Goal: Transaction & Acquisition: Purchase product/service

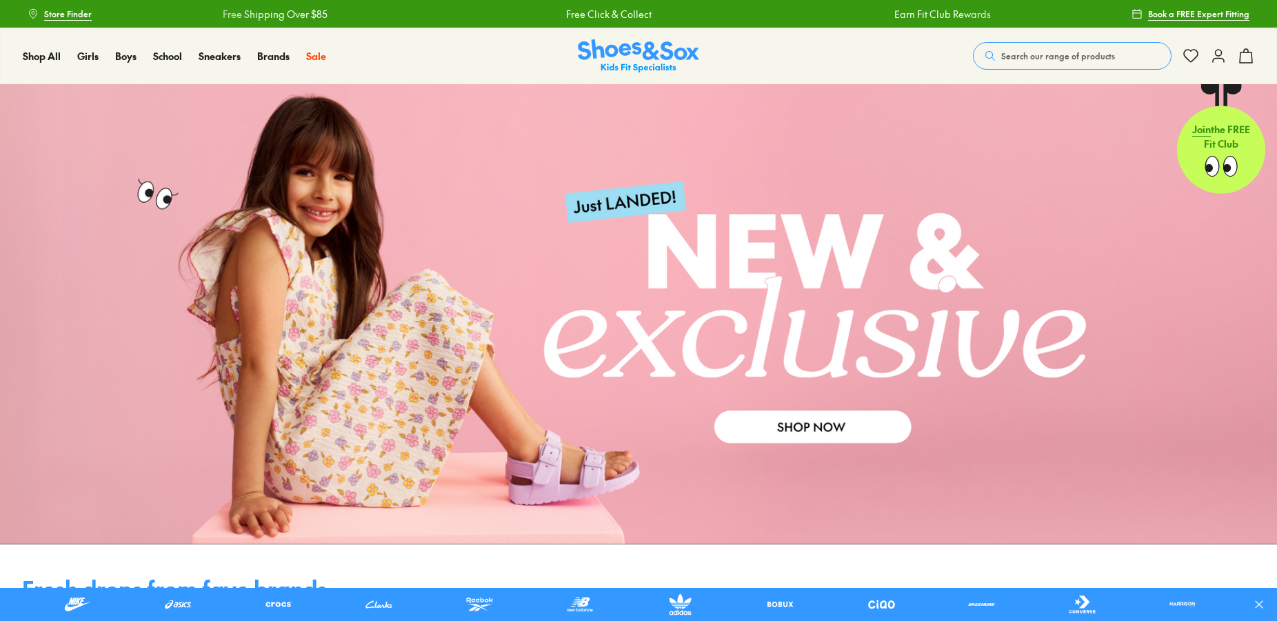
scroll to position [774, 0]
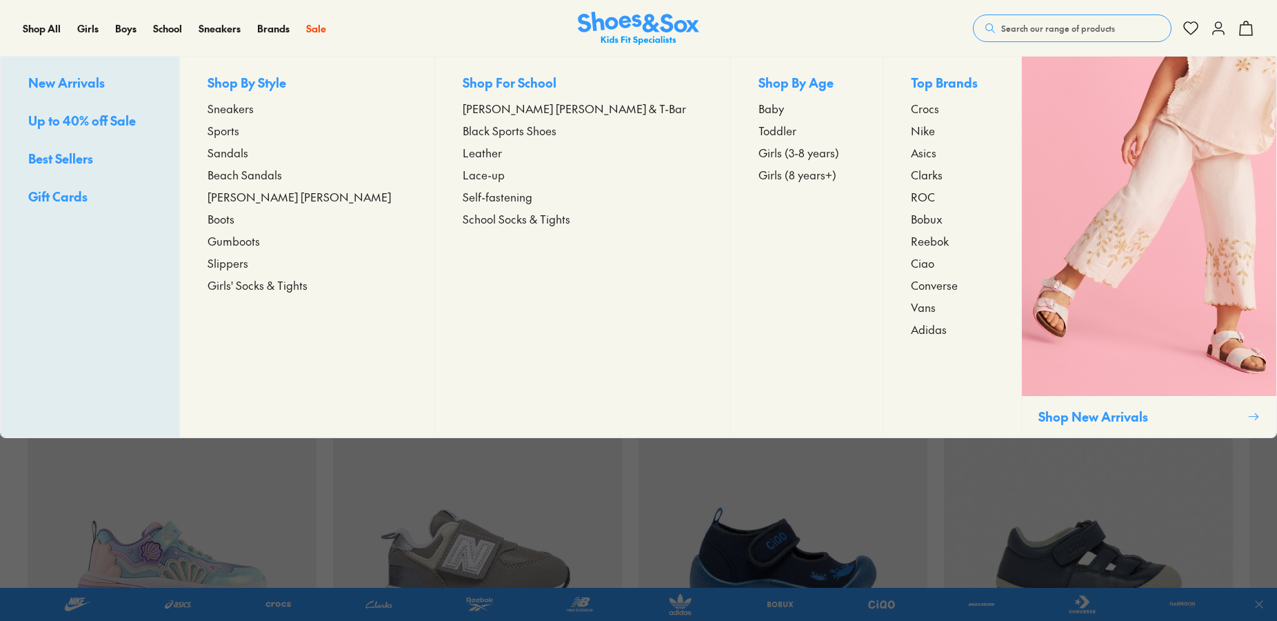
click at [759, 174] on span "Girls (8 years+)" at bounding box center [798, 174] width 78 height 17
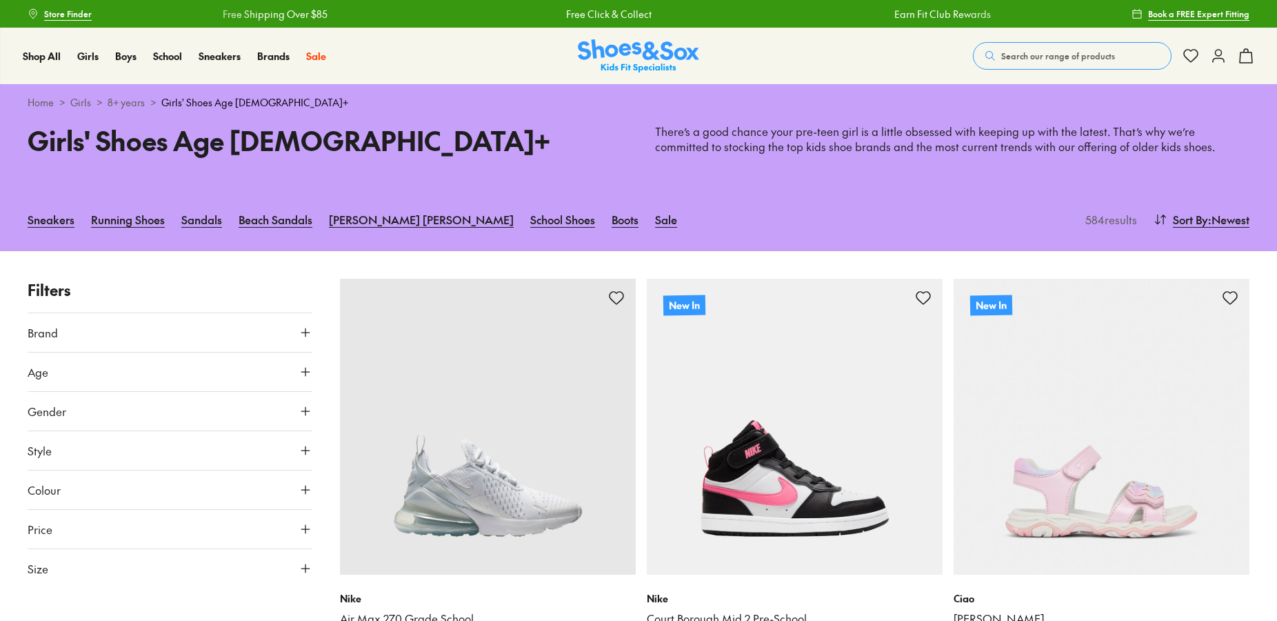
click at [199, 488] on button "Colour" at bounding box center [170, 489] width 285 height 39
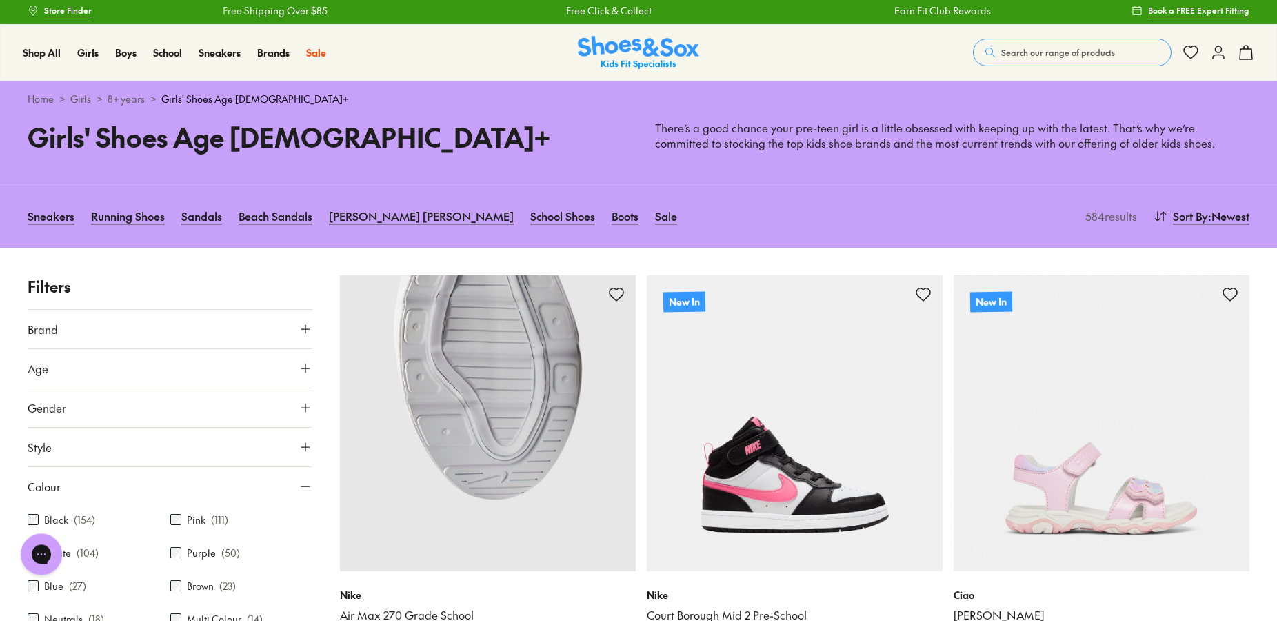
scroll to position [141, 0]
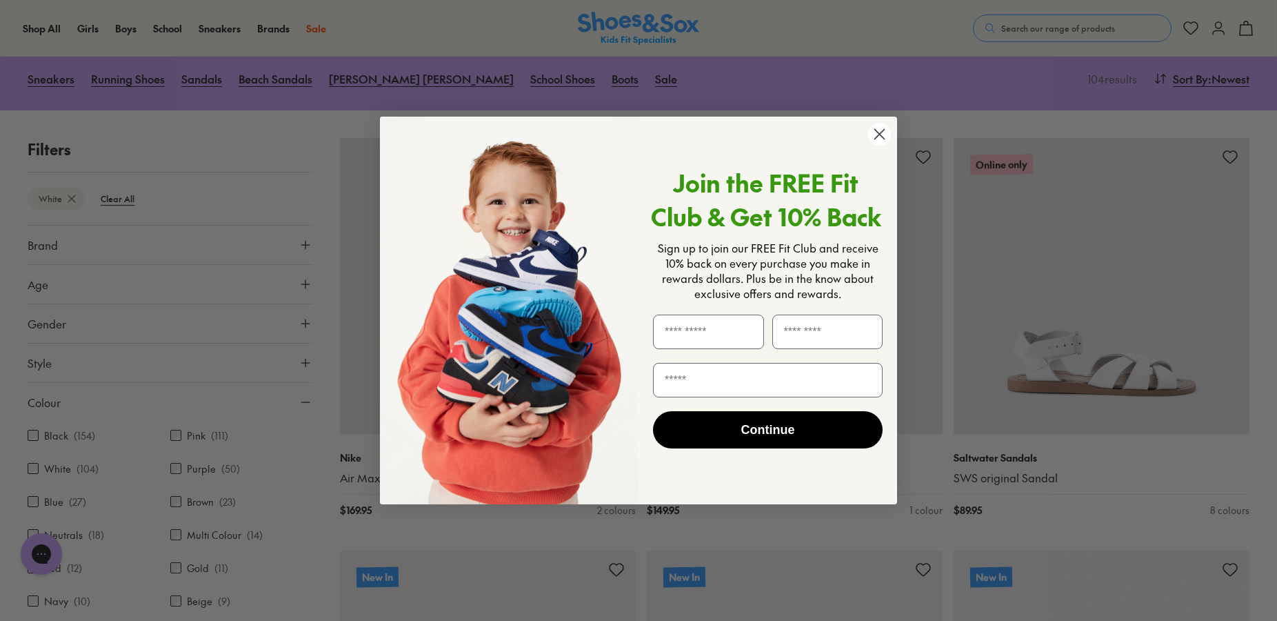
click at [874, 137] on circle "Close dialog" at bounding box center [879, 134] width 23 height 23
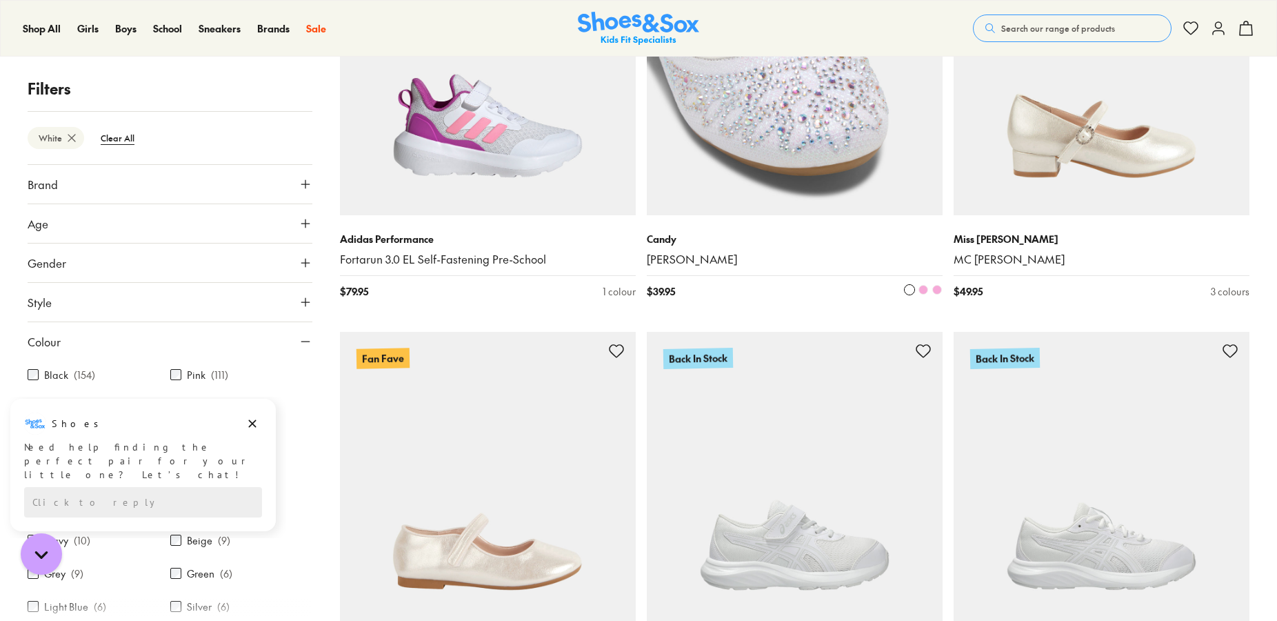
scroll to position [3869, 0]
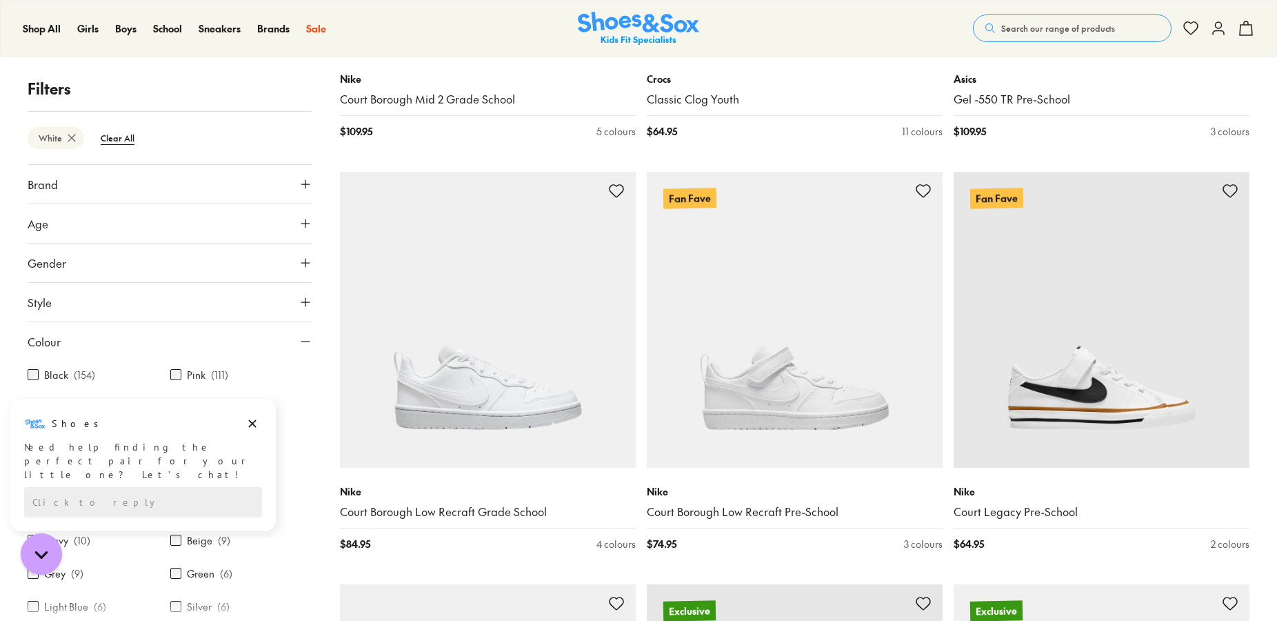
scroll to position [72, 0]
click at [251, 425] on icon "Dismiss campaign" at bounding box center [253, 424] width 8 height 8
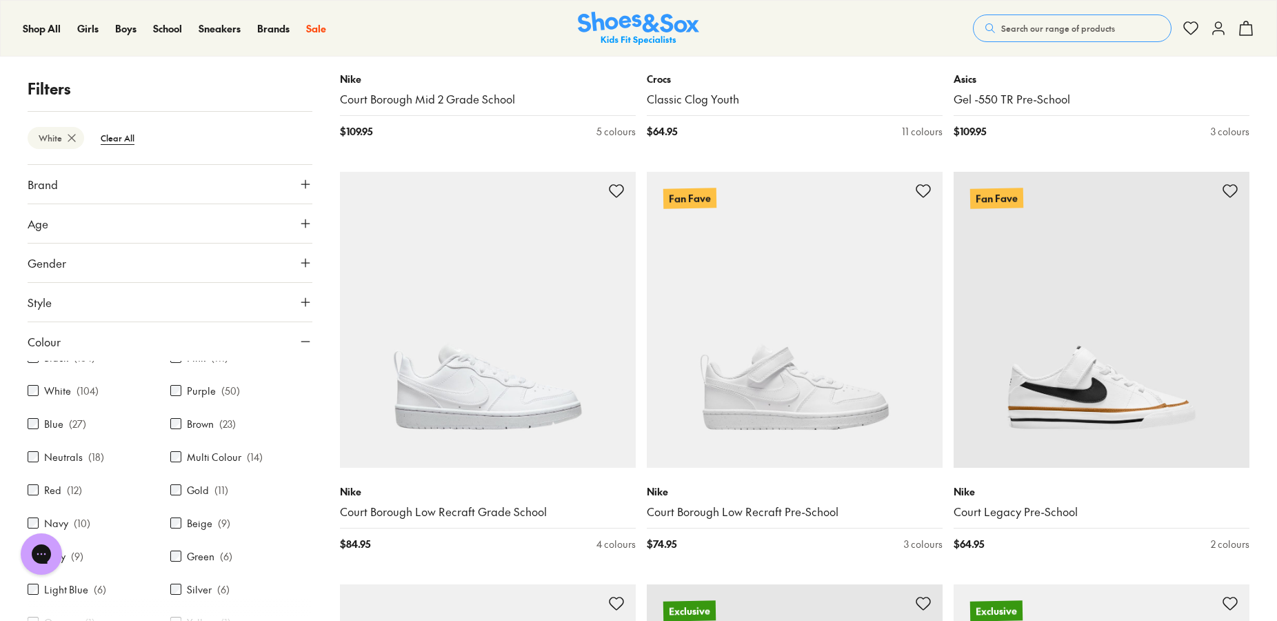
scroll to position [0, 0]
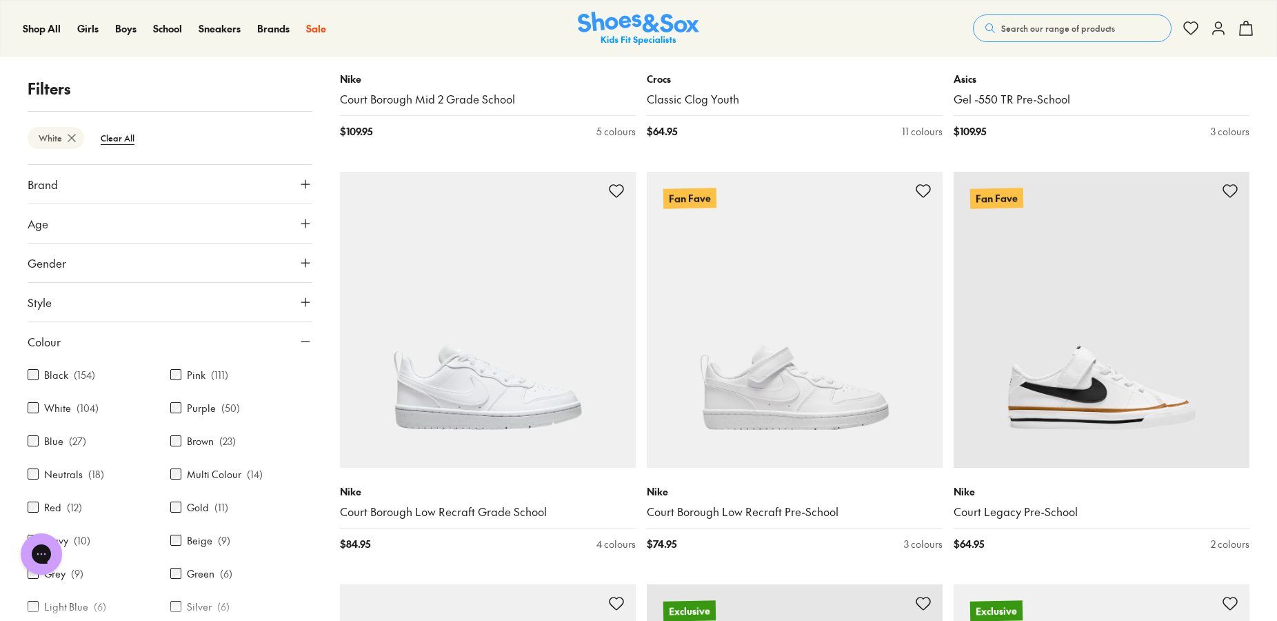
click at [109, 305] on button "Style" at bounding box center [170, 302] width 285 height 39
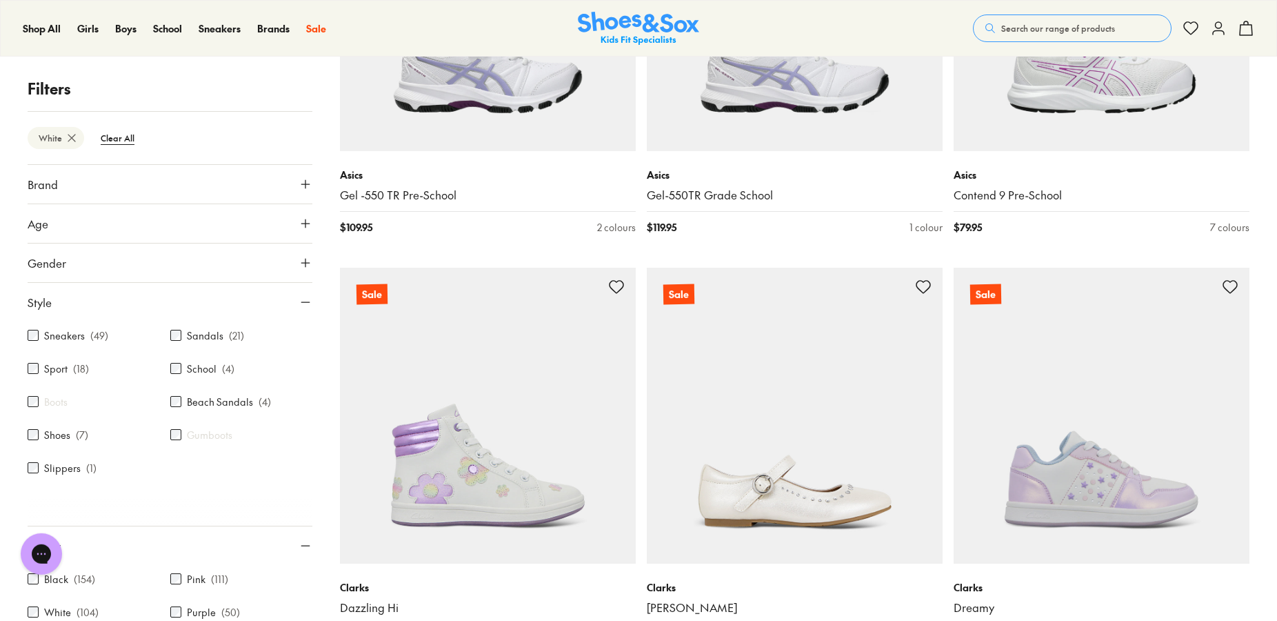
scroll to position [7104, 0]
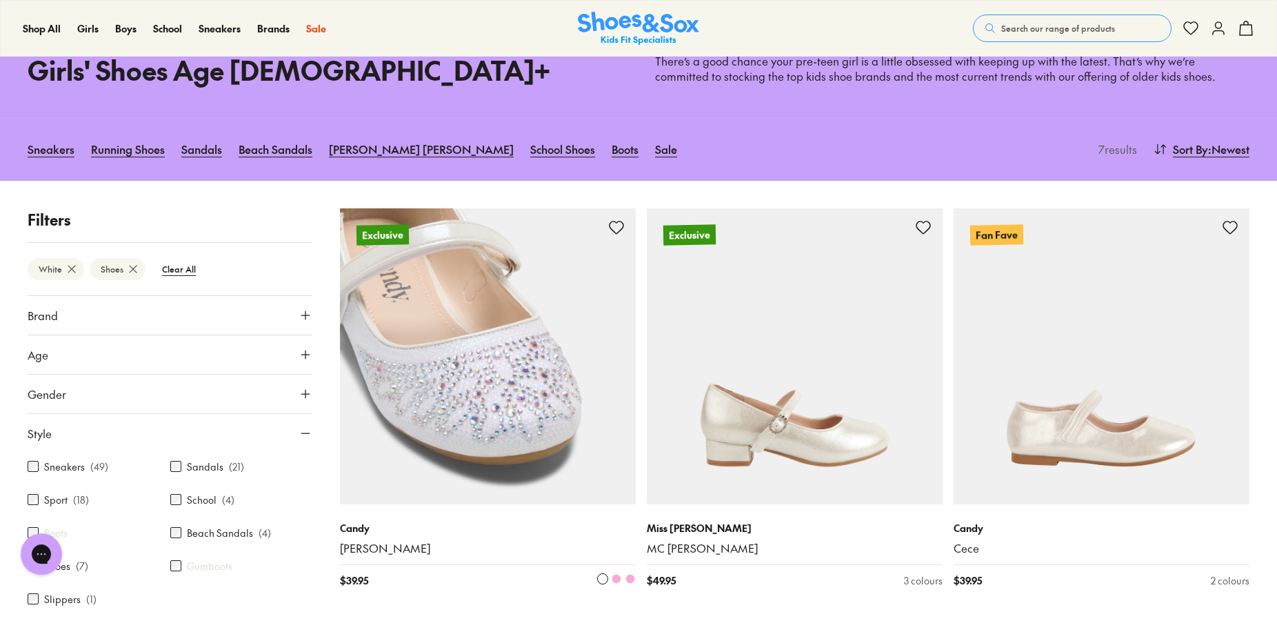
scroll to position [211, 0]
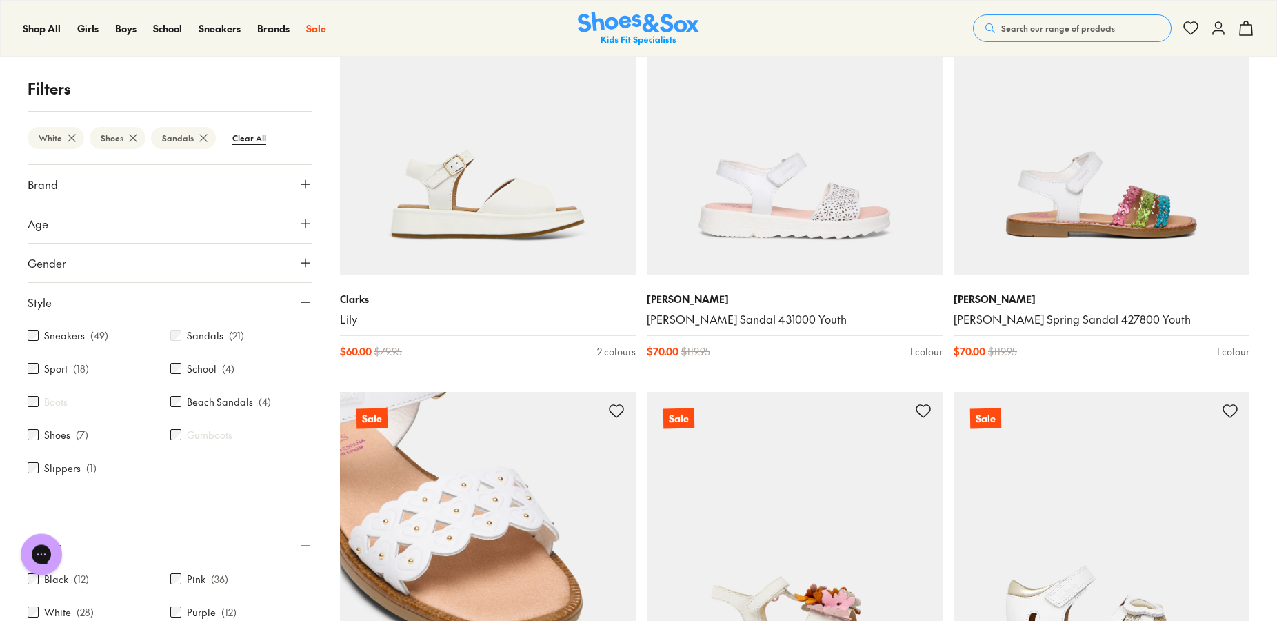
scroll to position [3165, 0]
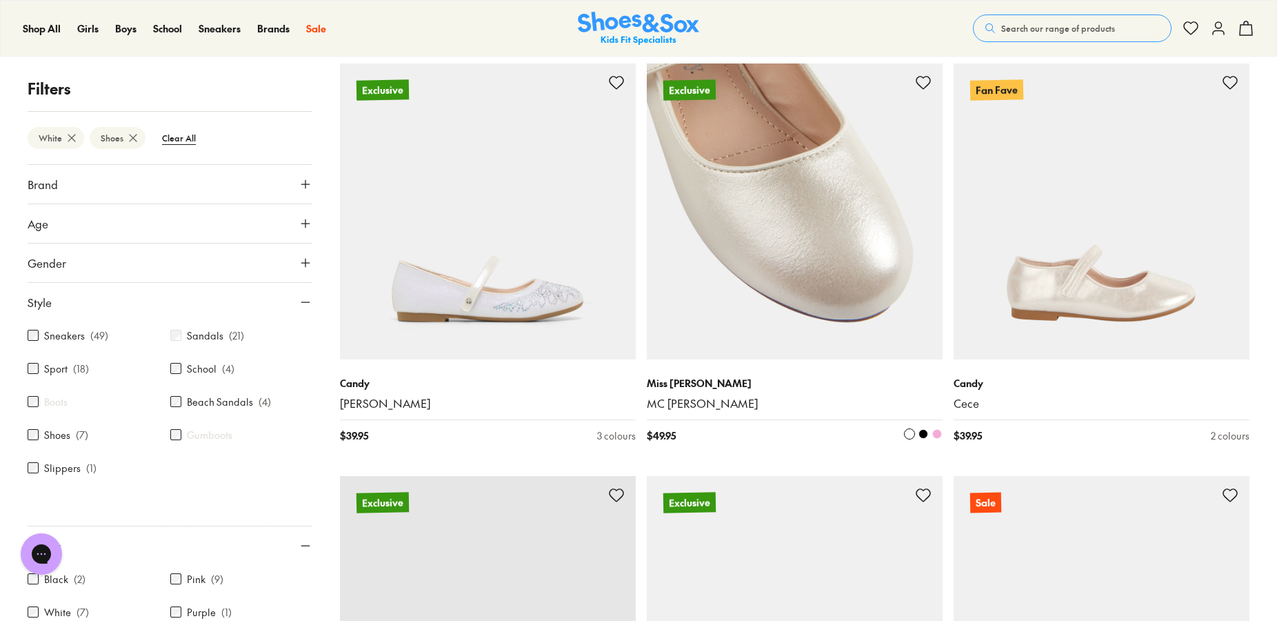
scroll to position [199, 0]
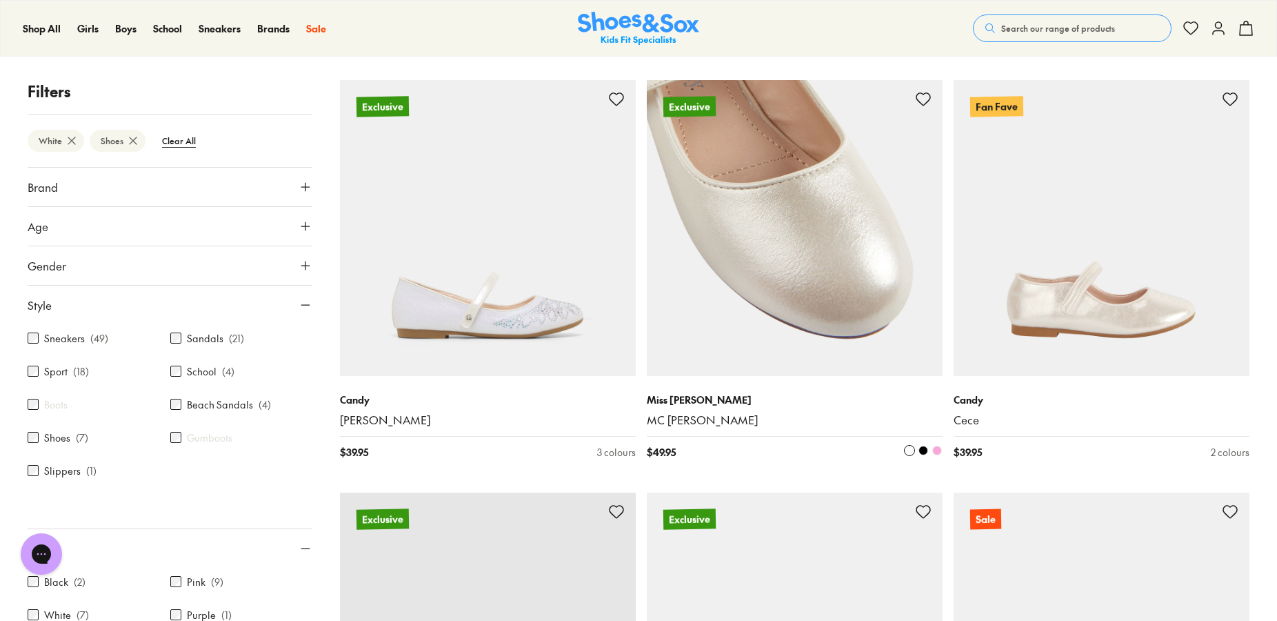
click at [799, 274] on img at bounding box center [795, 228] width 296 height 296
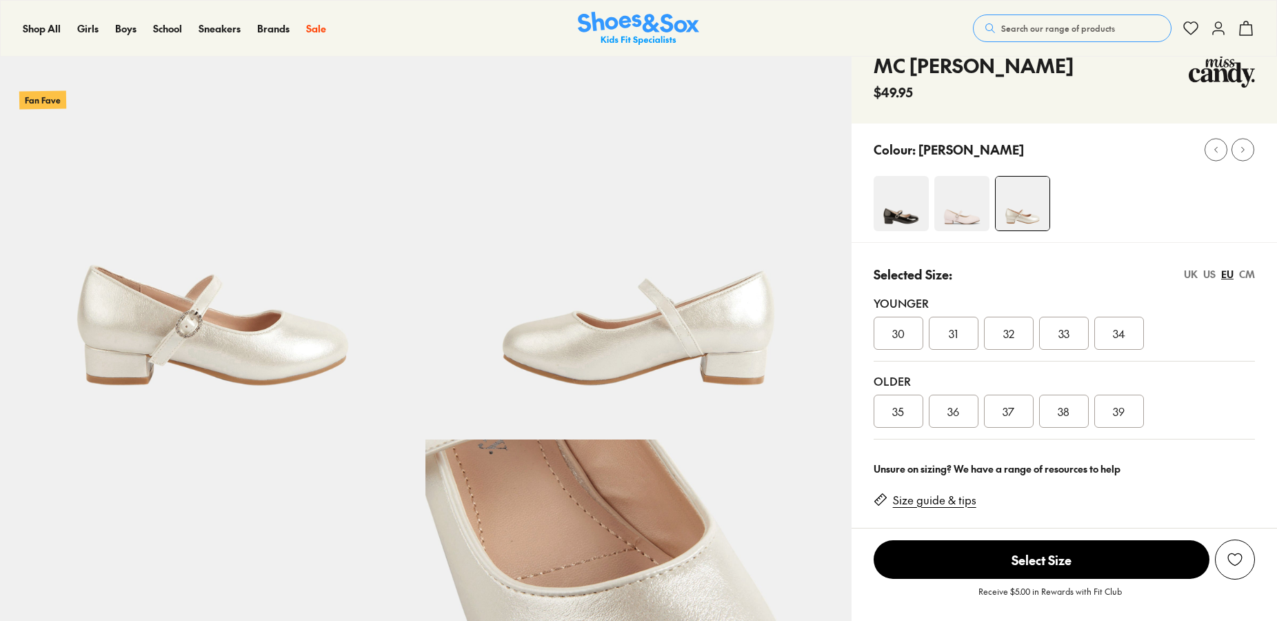
scroll to position [70, 0]
click at [960, 219] on img at bounding box center [961, 203] width 55 height 55
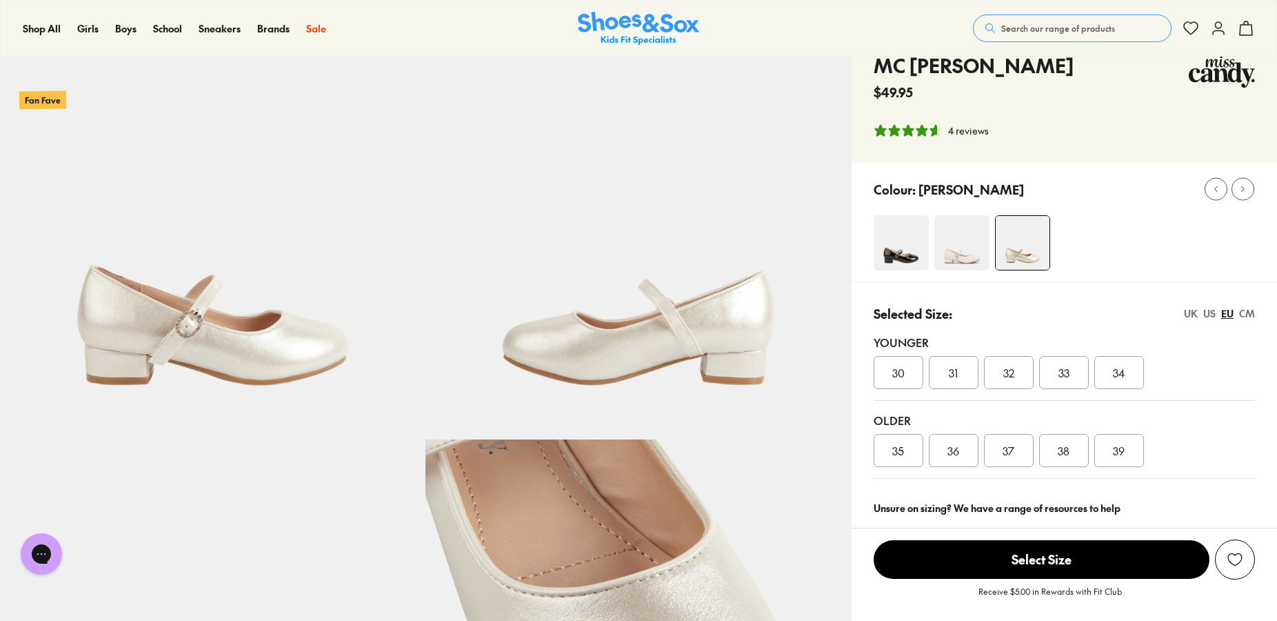
select select "*"
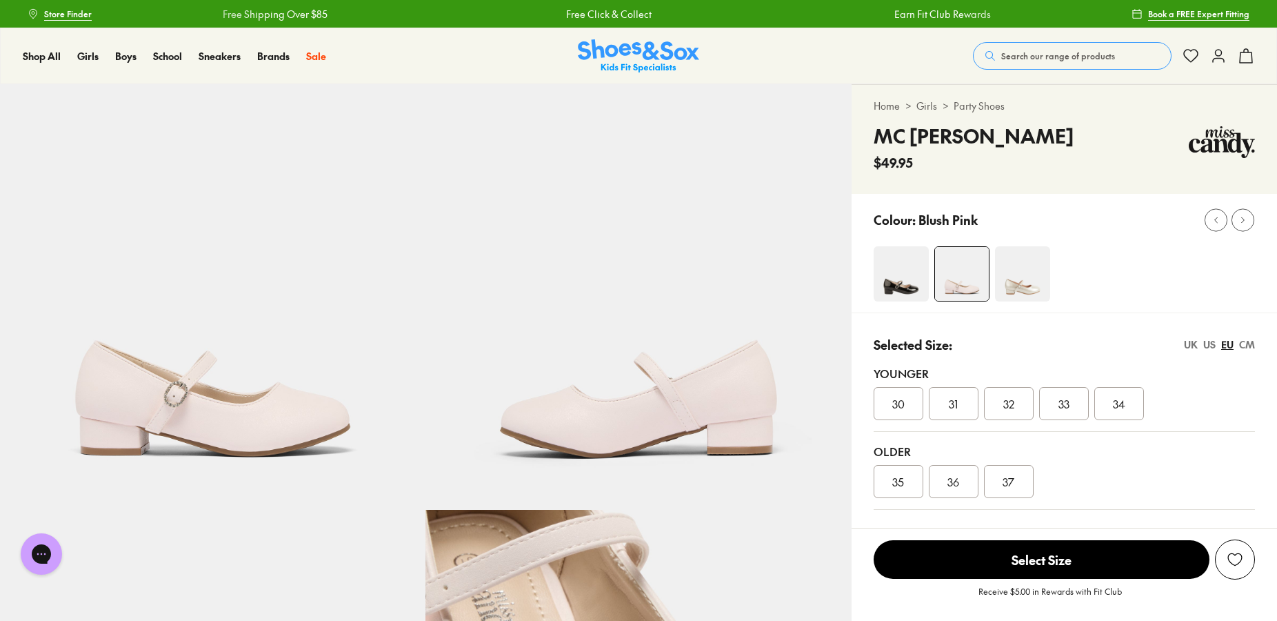
select select "*"
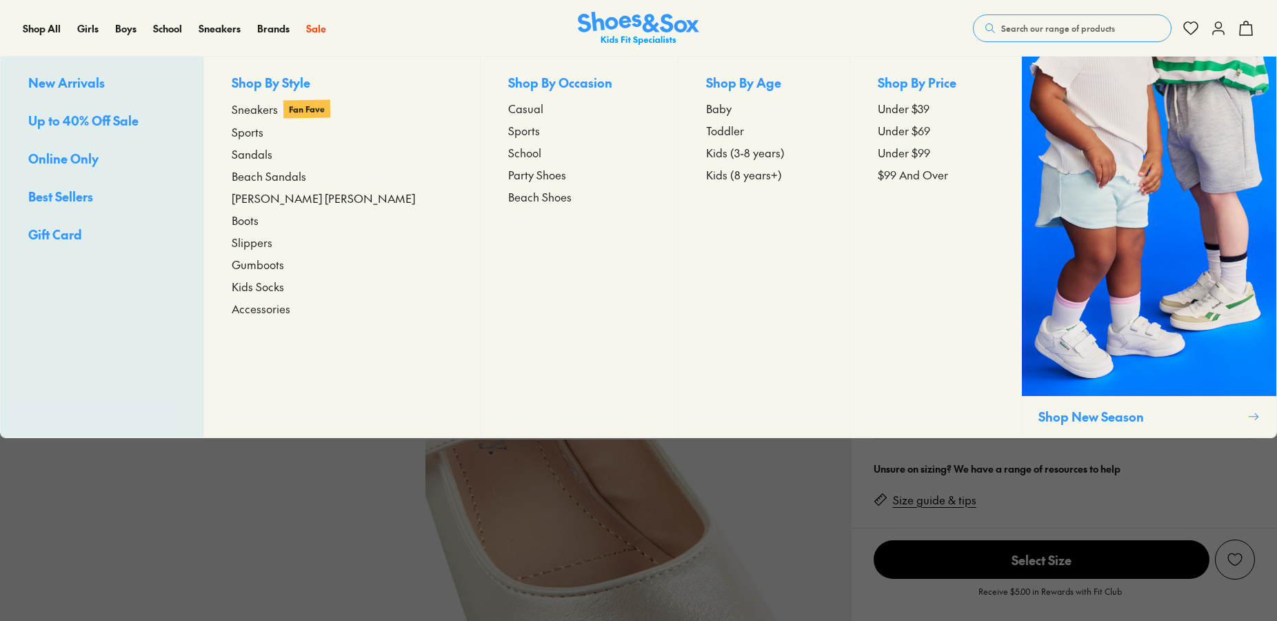
scroll to position [70, 0]
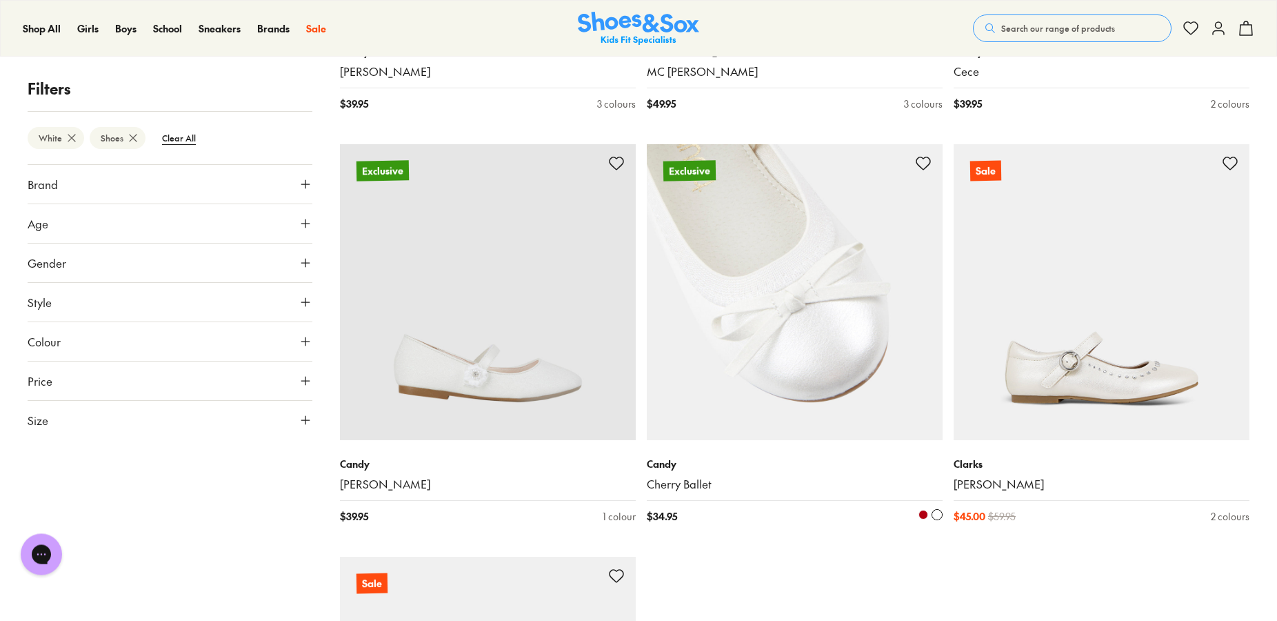
scroll to position [503, 0]
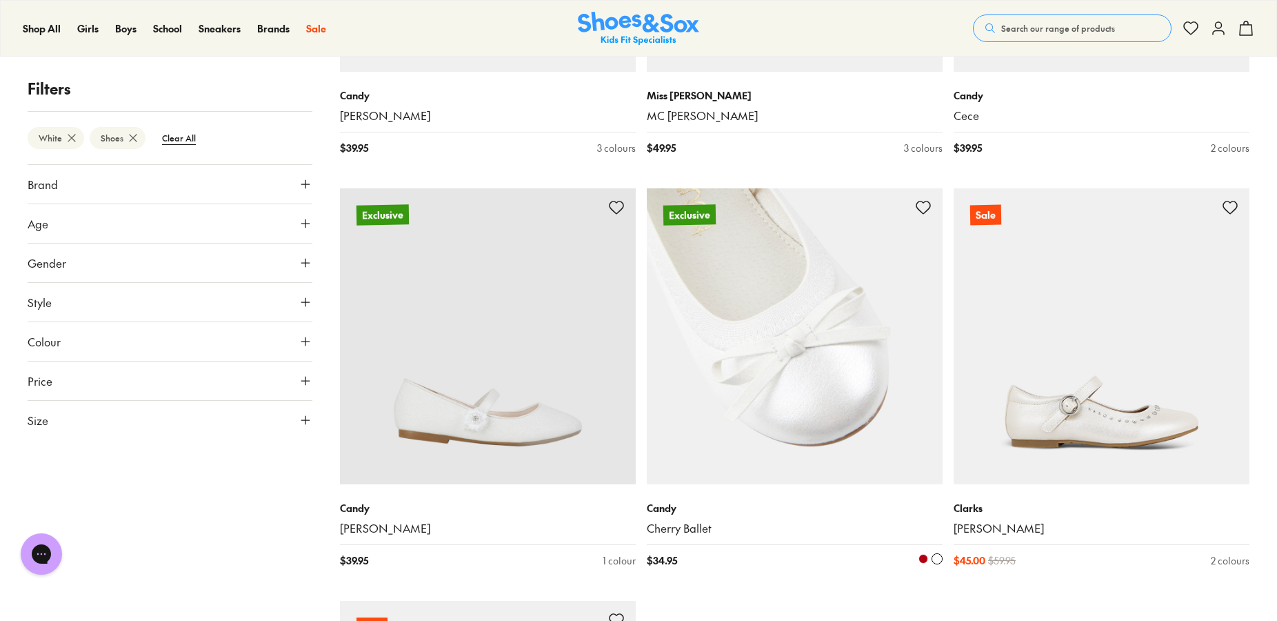
click at [792, 342] on img at bounding box center [795, 336] width 296 height 296
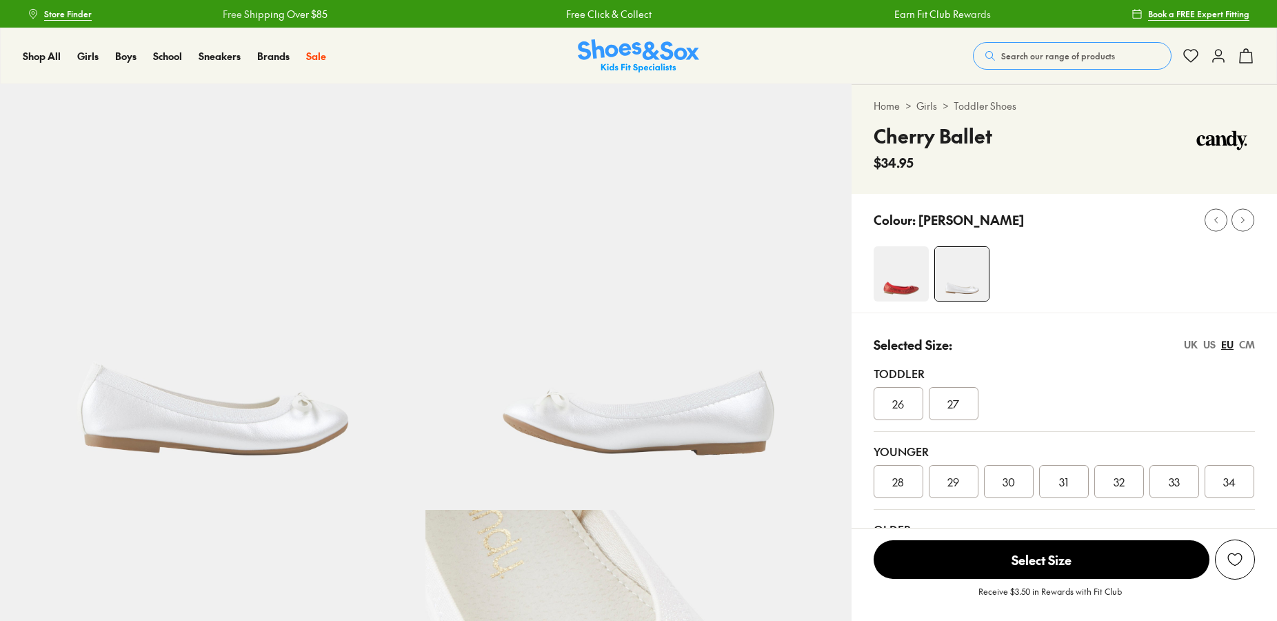
select select "*"
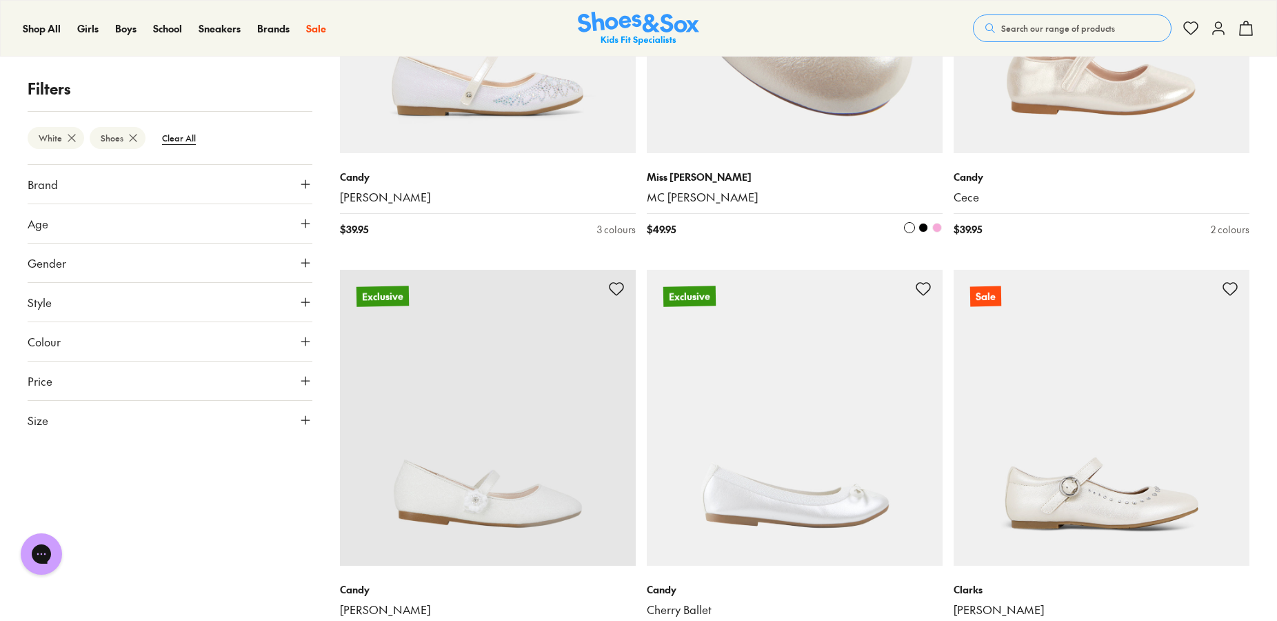
scroll to position [563, 0]
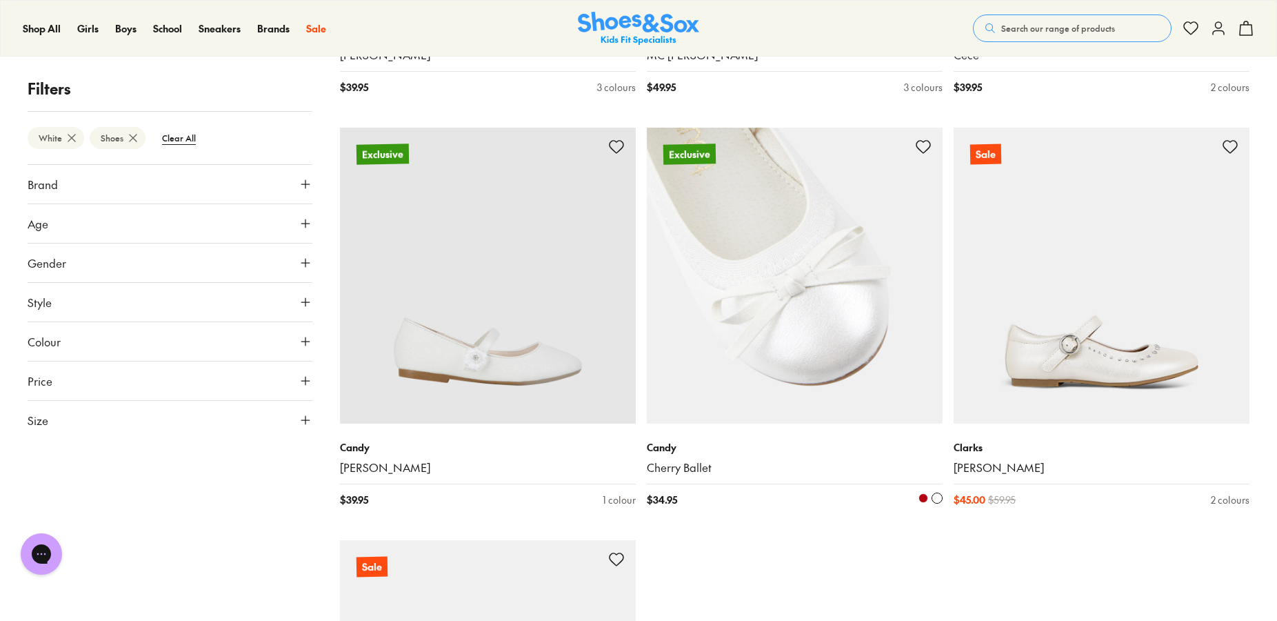
click at [809, 271] on img at bounding box center [795, 276] width 296 height 296
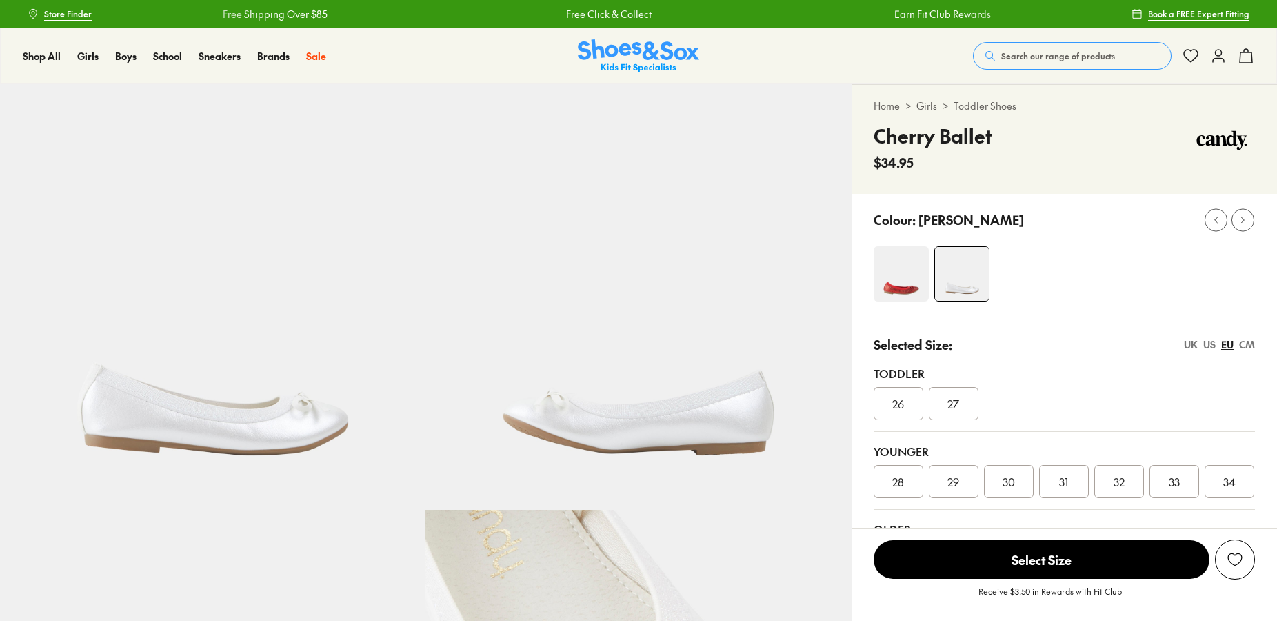
scroll to position [141, 0]
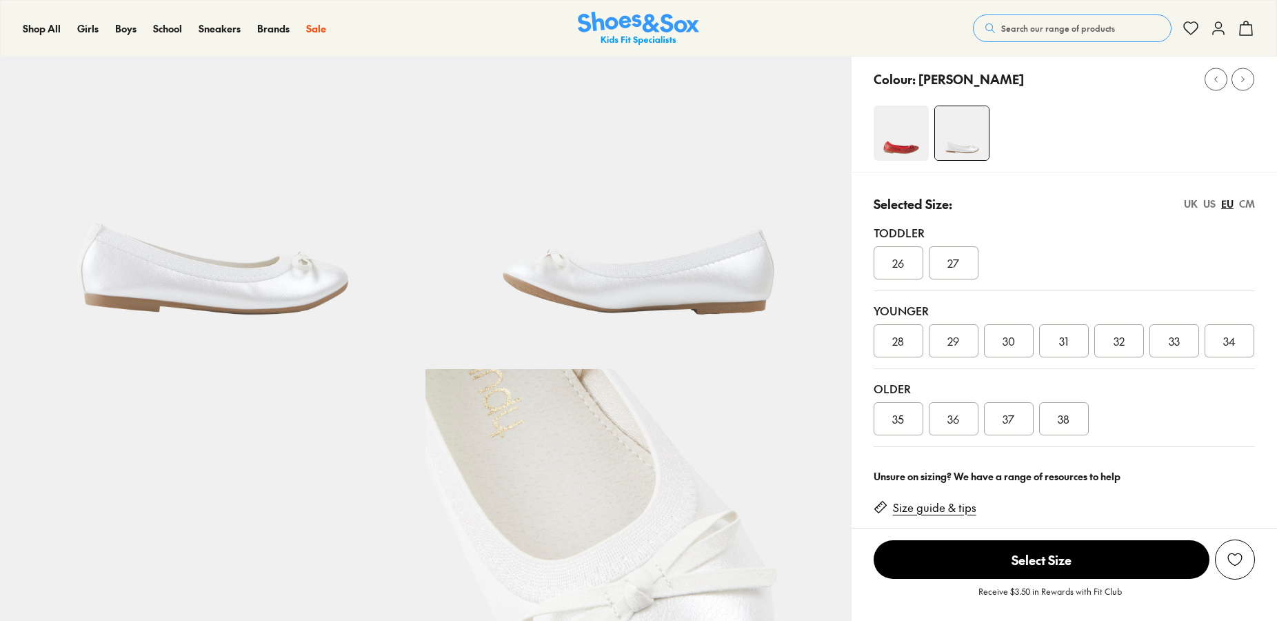
select select "*"
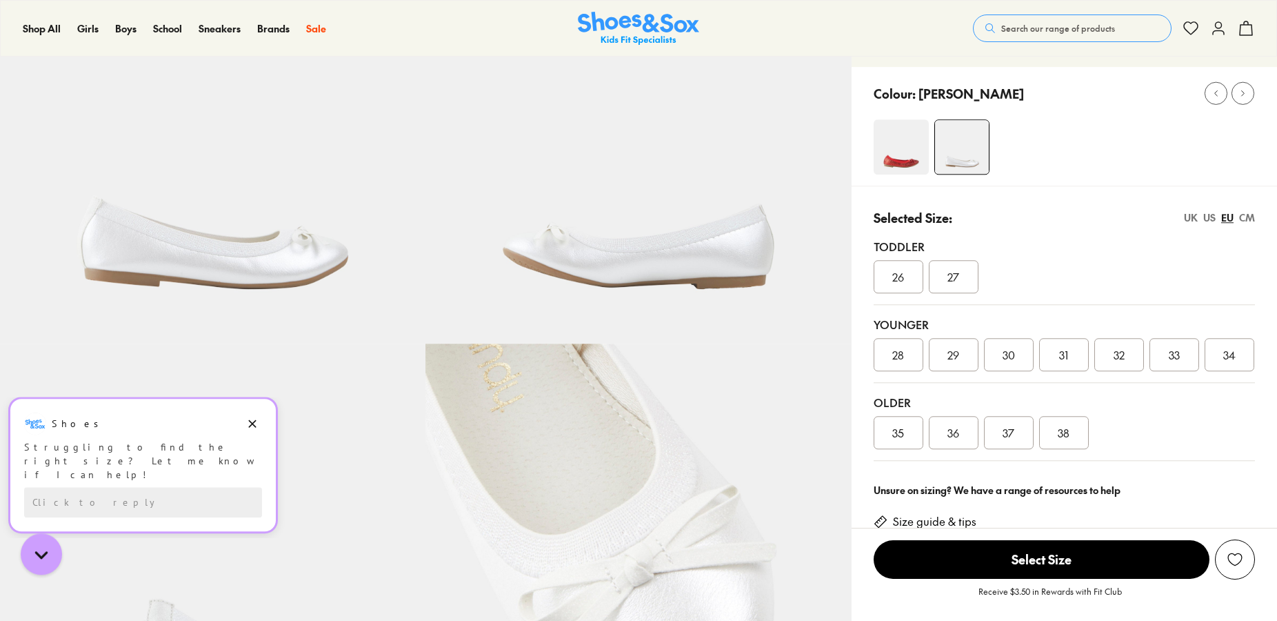
scroll to position [211, 0]
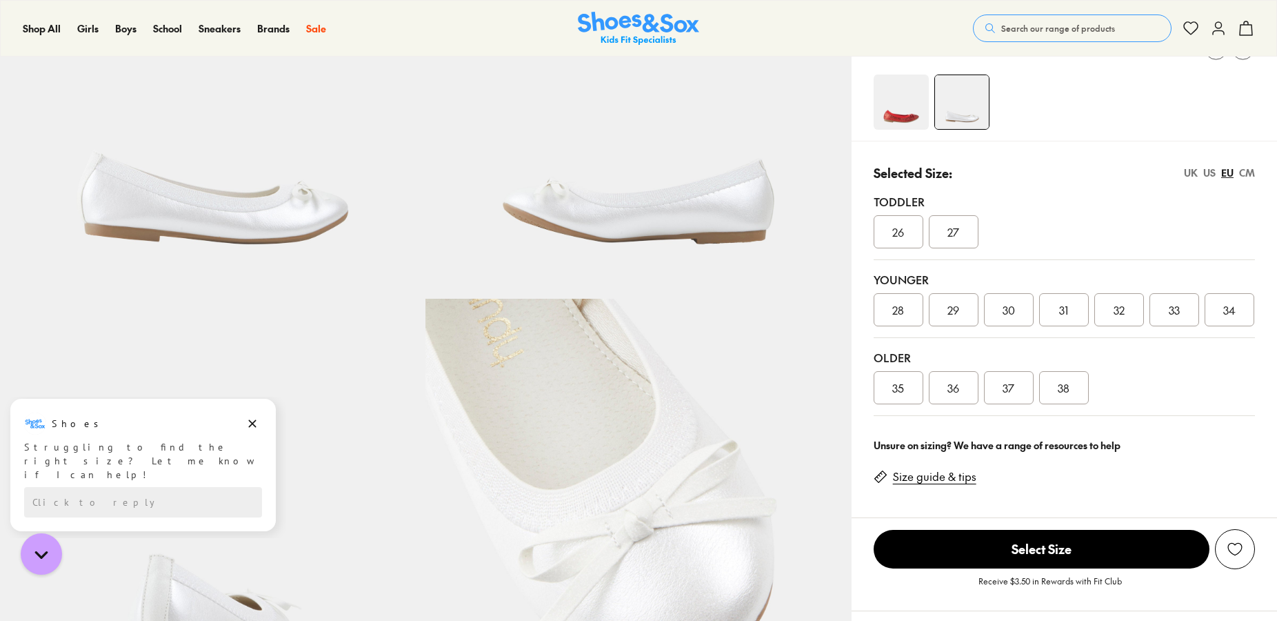
click at [955, 381] on span "36" at bounding box center [953, 387] width 12 height 17
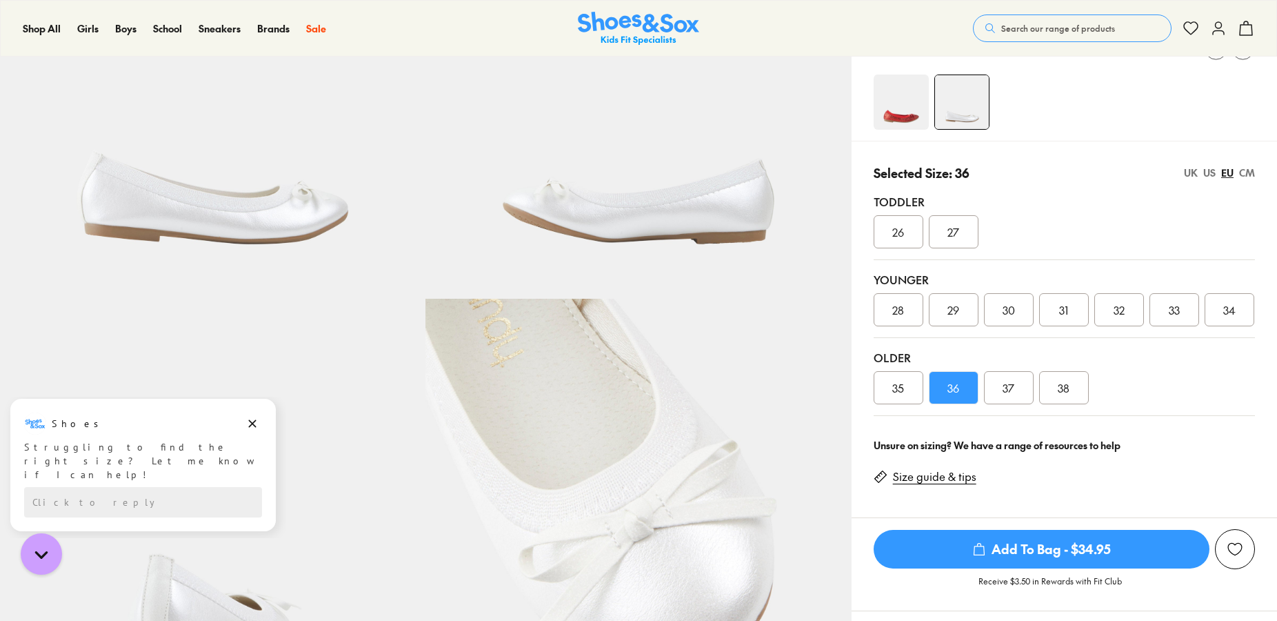
scroll to position [352, 0]
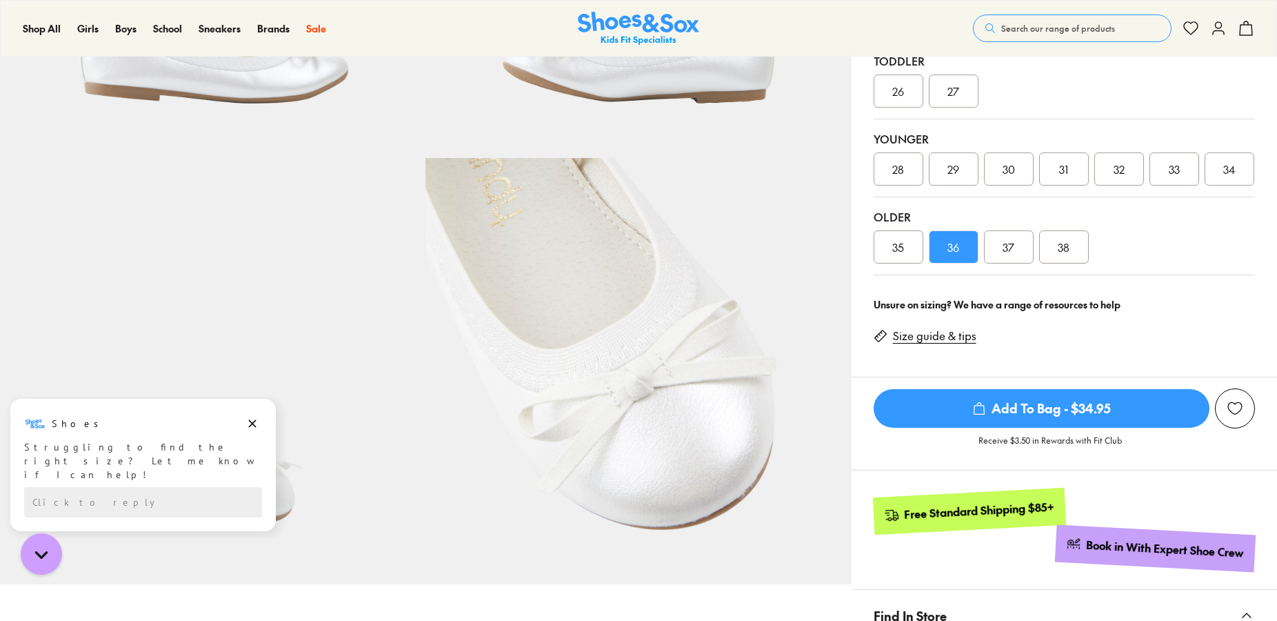
click at [956, 334] on link "Size guide & tips" at bounding box center [934, 335] width 83 height 15
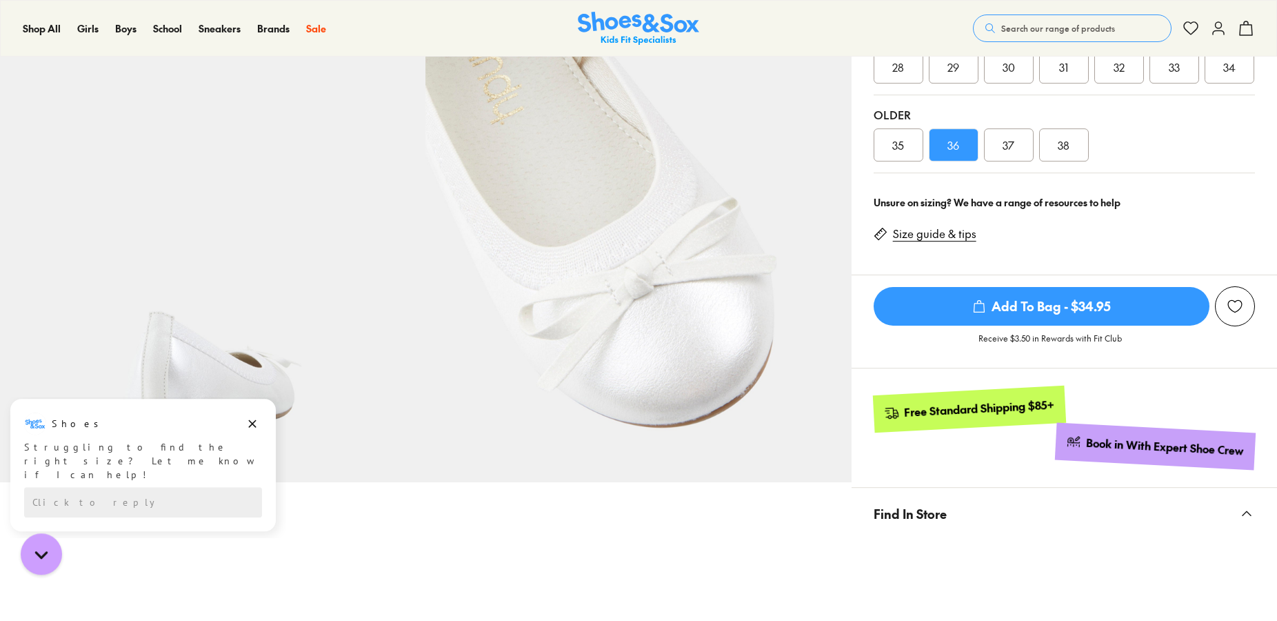
scroll to position [332, 0]
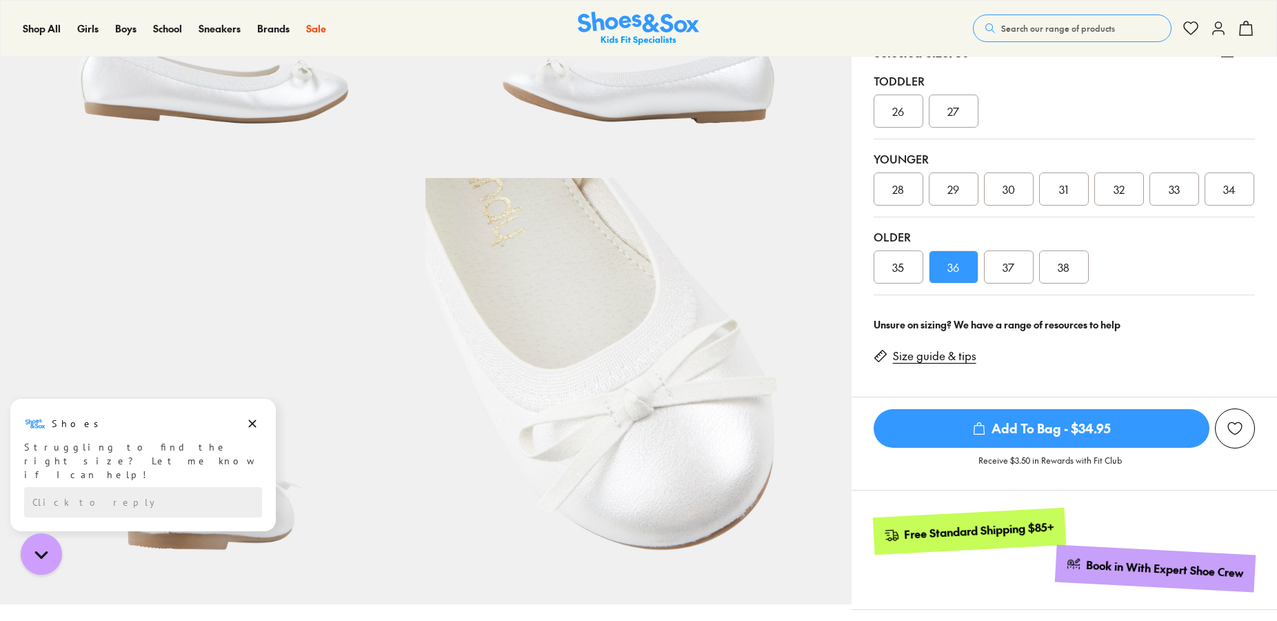
click at [968, 263] on div "36" at bounding box center [954, 266] width 50 height 33
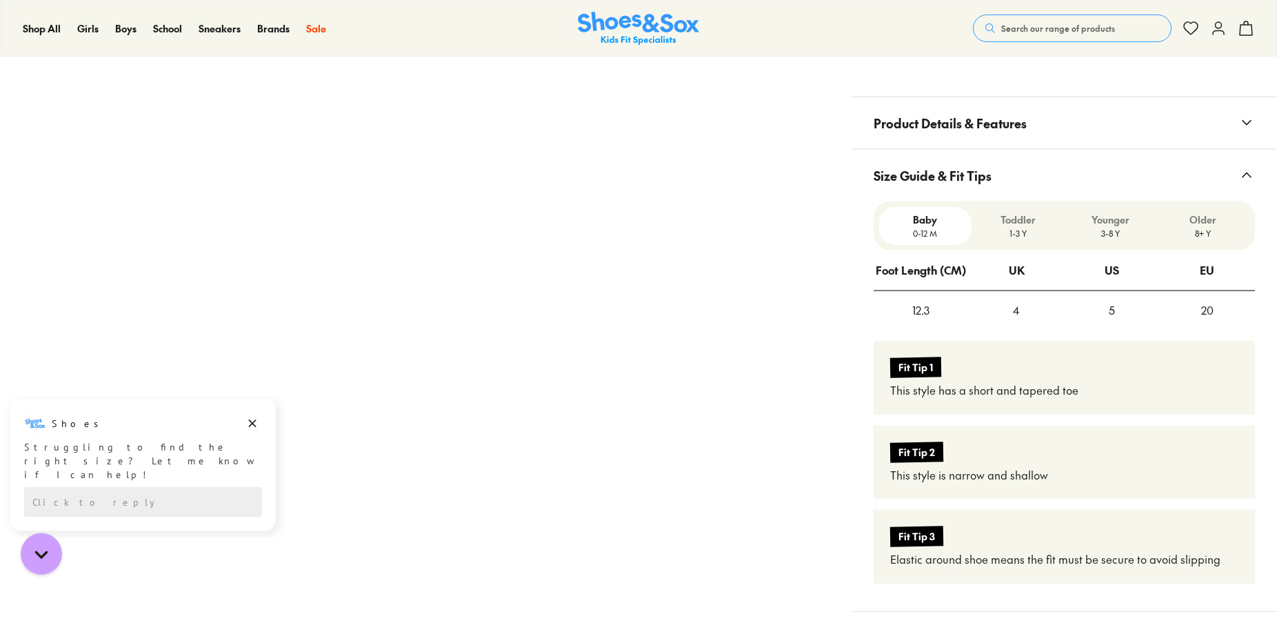
scroll to position [1246, 0]
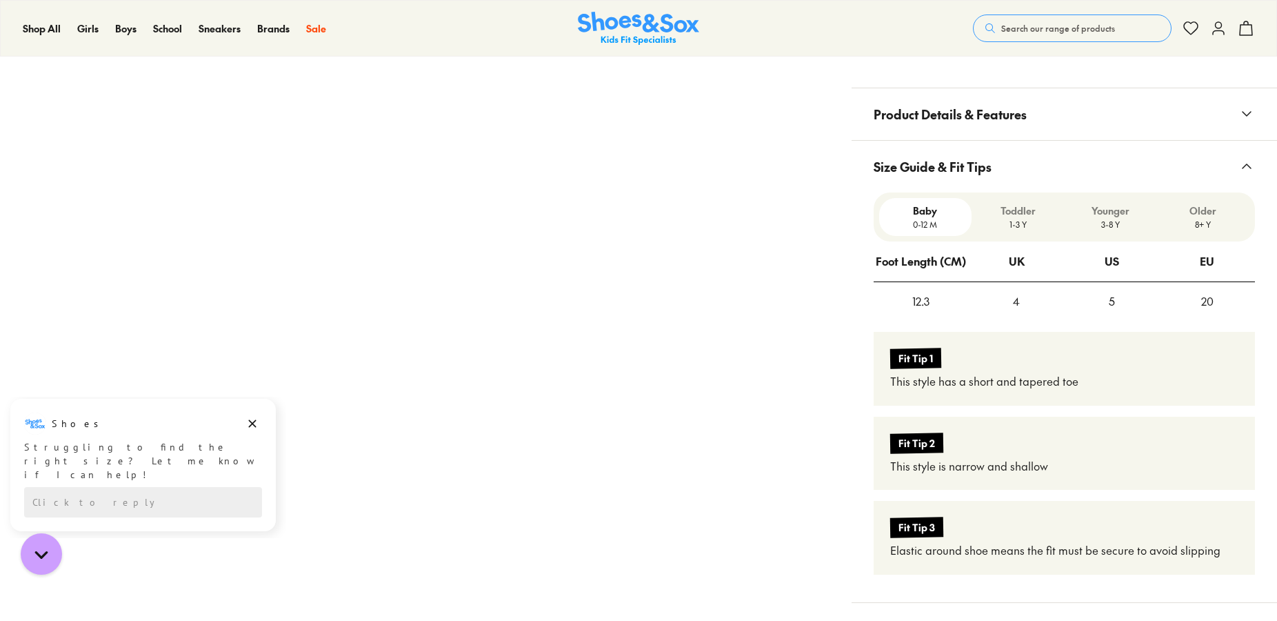
click at [1207, 204] on p "Older" at bounding box center [1203, 210] width 81 height 14
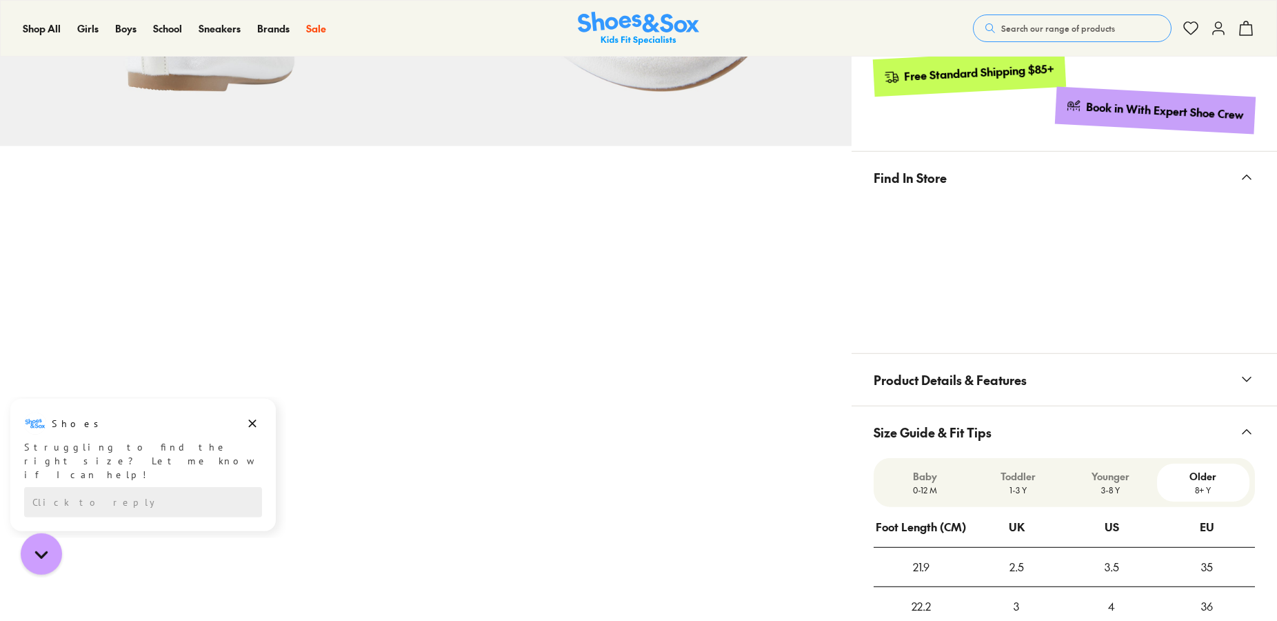
scroll to position [703, 0]
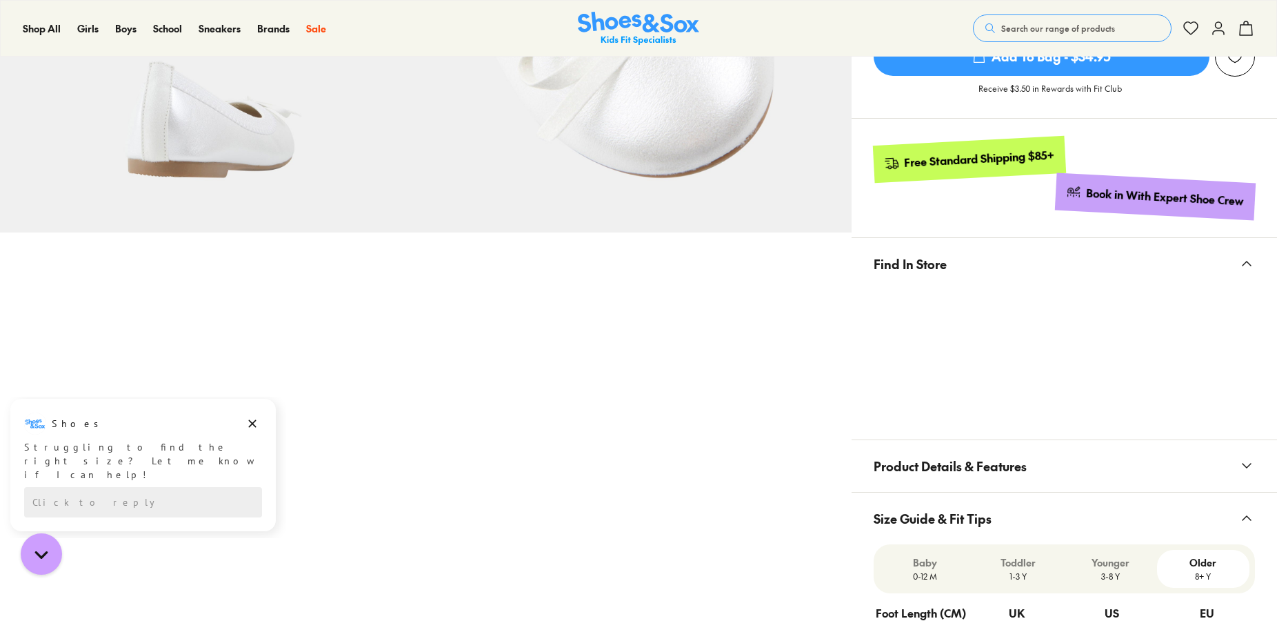
click at [1243, 264] on icon at bounding box center [1246, 263] width 17 height 17
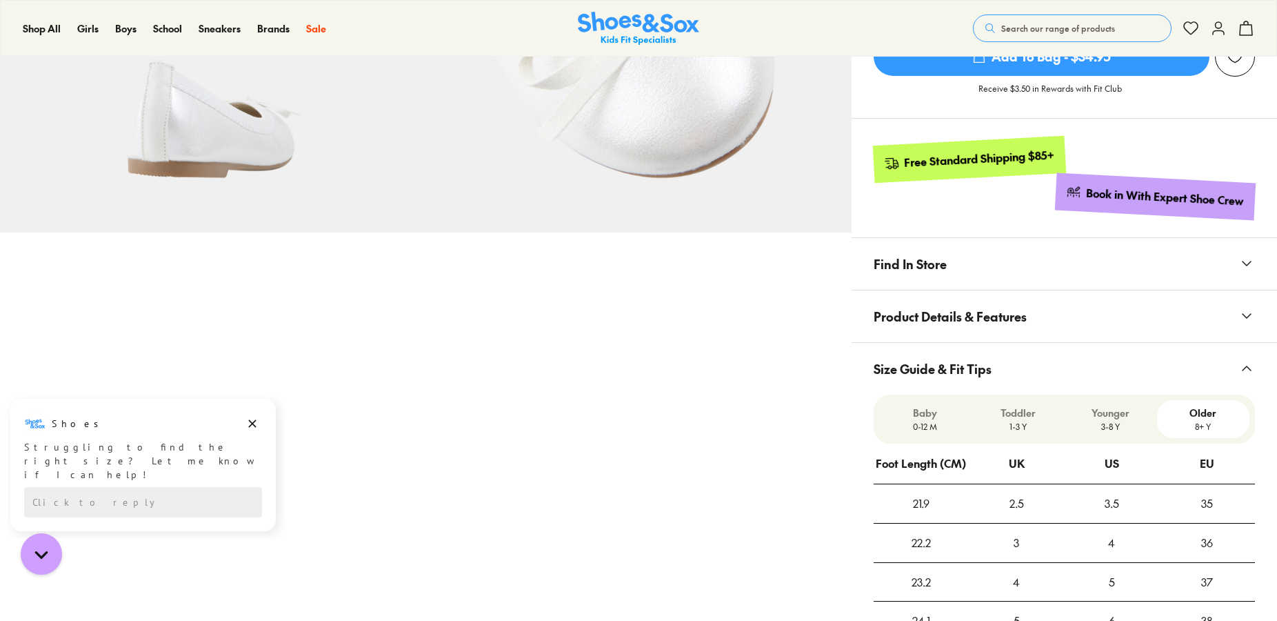
click at [1243, 264] on icon at bounding box center [1246, 263] width 17 height 17
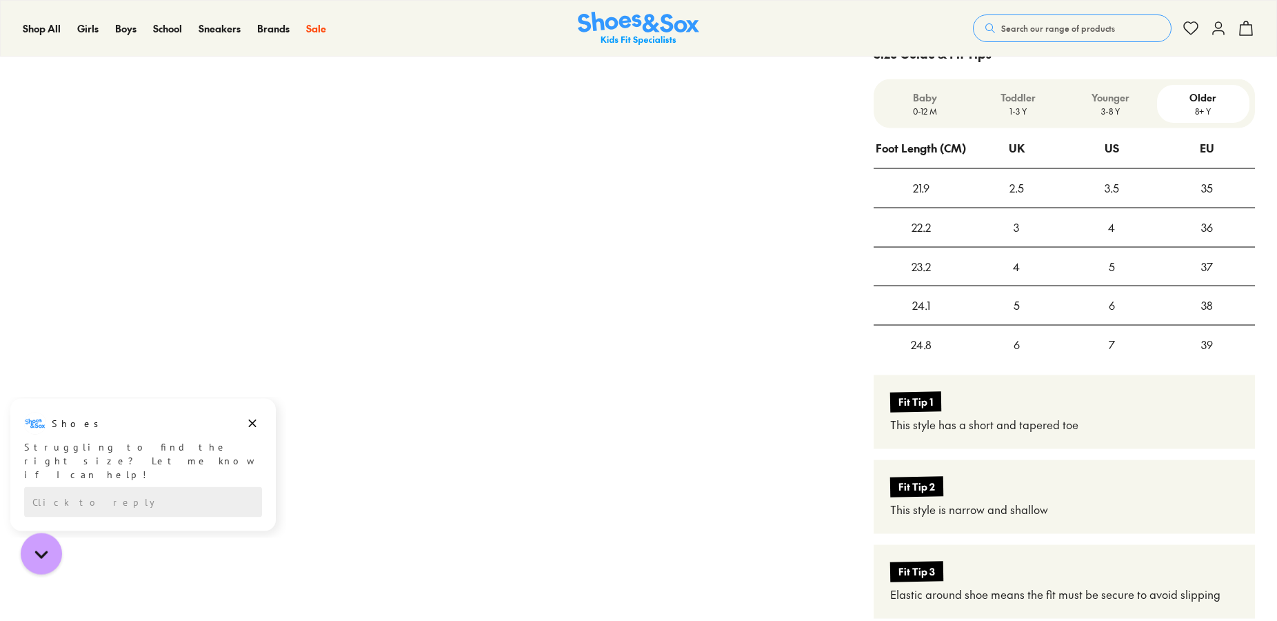
scroll to position [1055, 0]
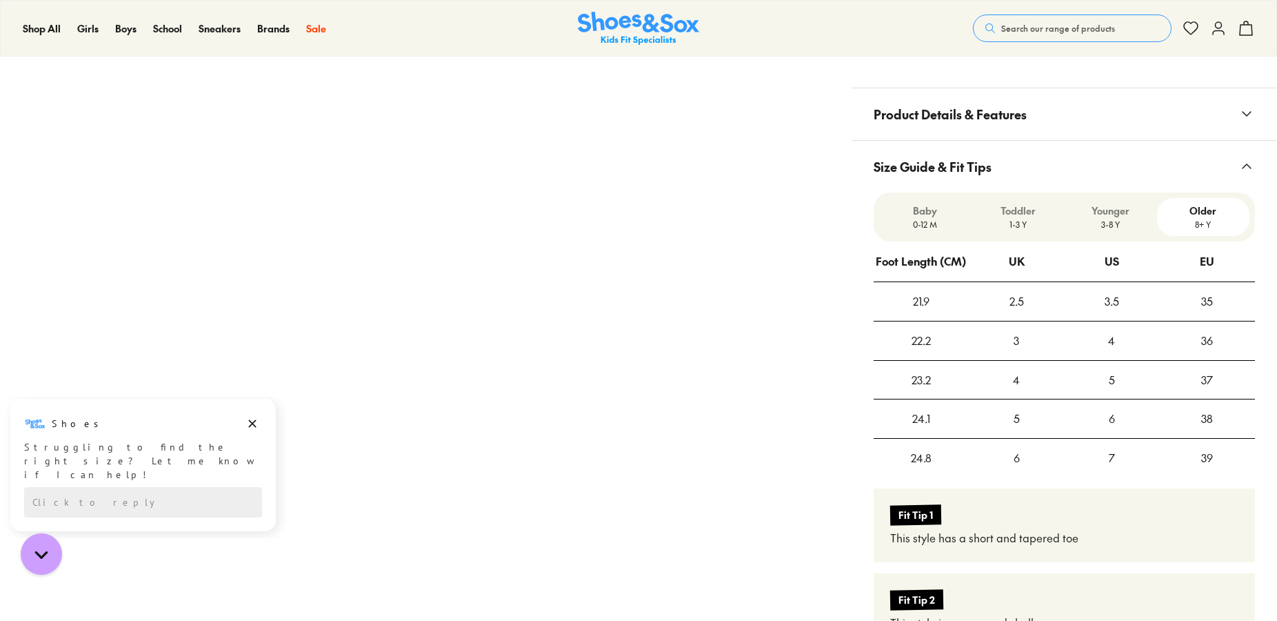
click at [1022, 218] on p "1-3 Y" at bounding box center [1017, 224] width 81 height 12
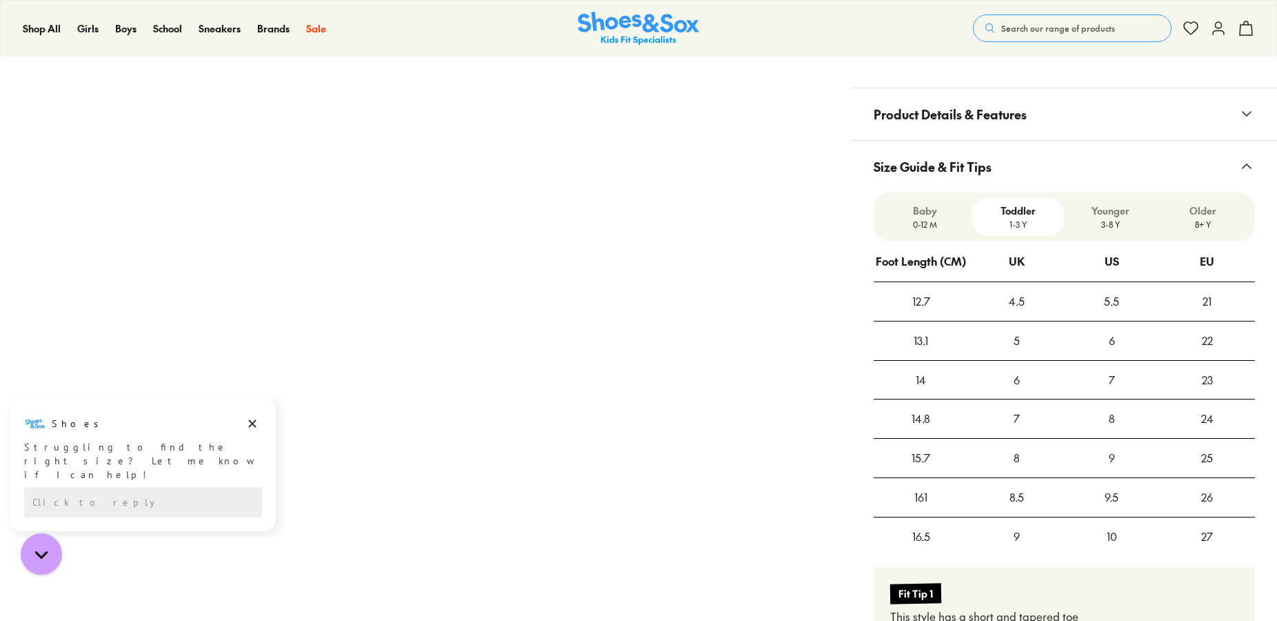
click at [1116, 220] on p "3-8 Y" at bounding box center [1110, 224] width 81 height 12
click at [1201, 214] on p "Older" at bounding box center [1203, 210] width 81 height 14
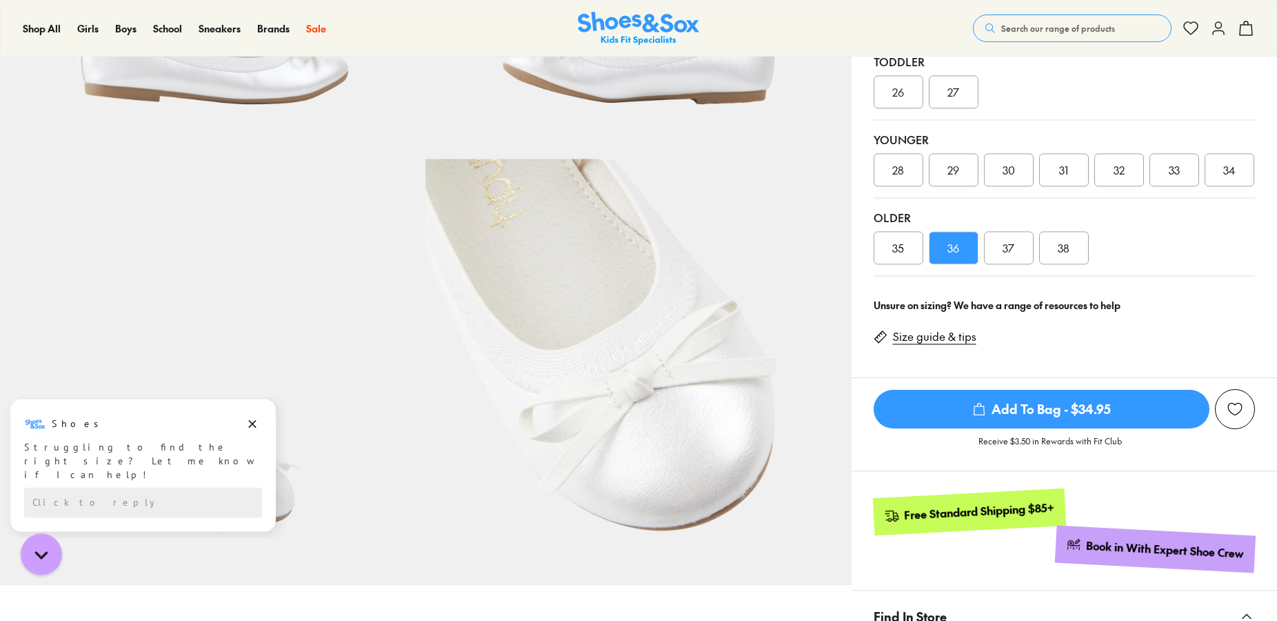
scroll to position [352, 0]
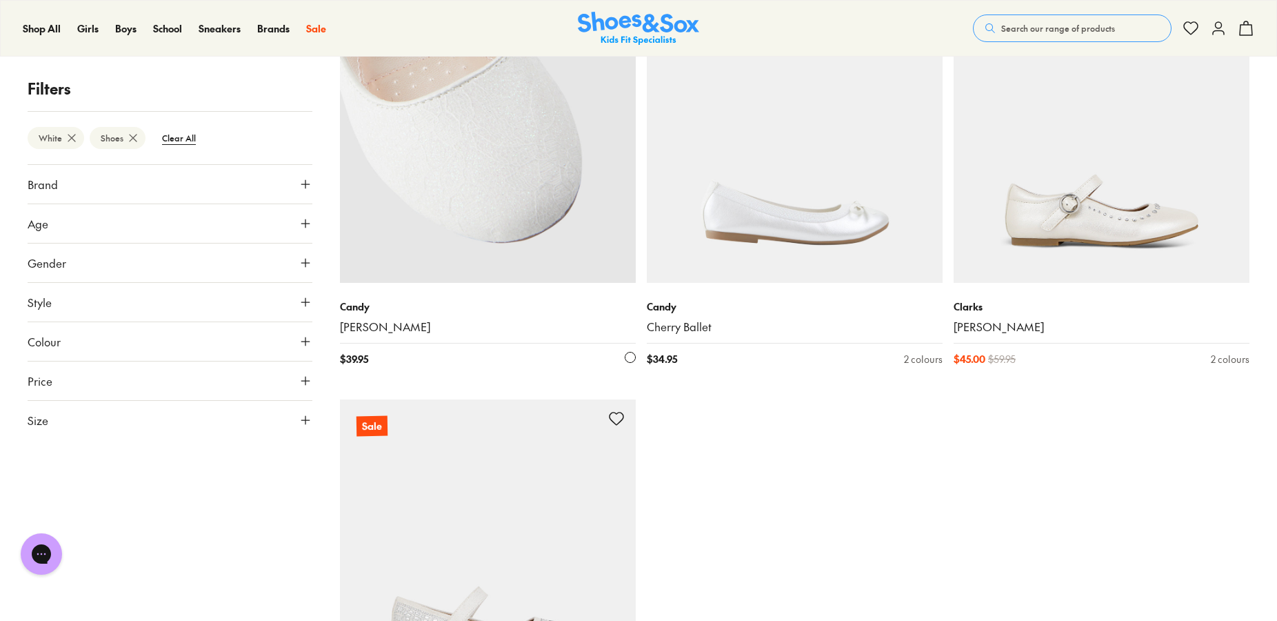
click at [519, 254] on img at bounding box center [488, 135] width 296 height 296
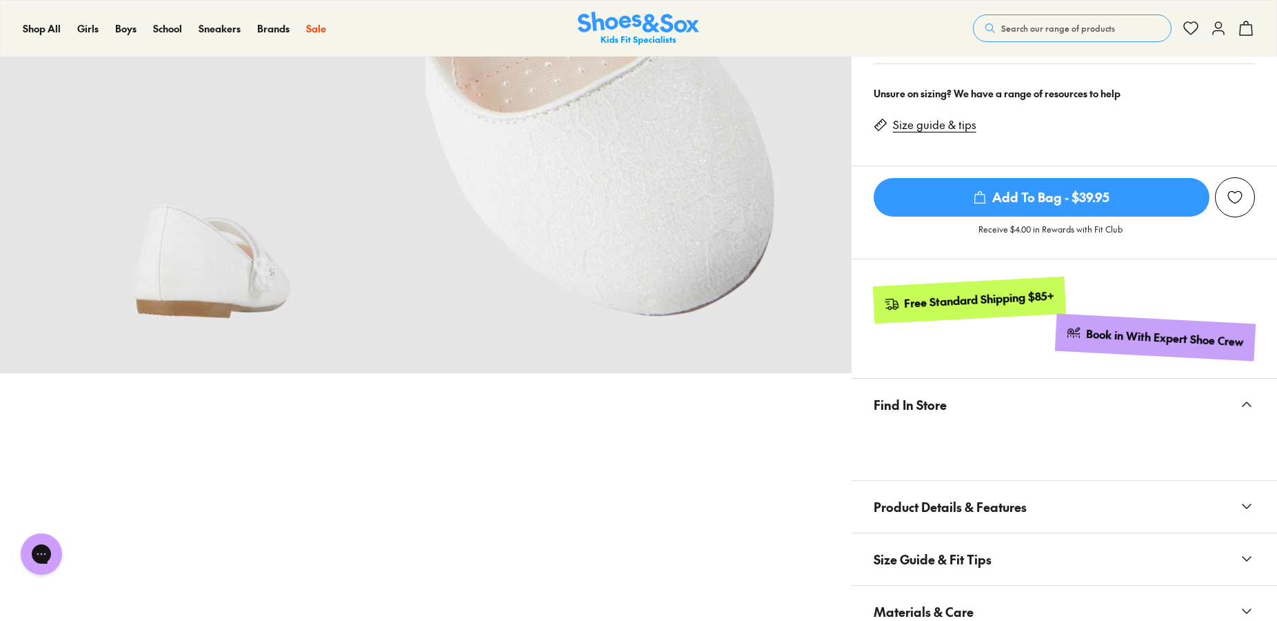
select select "*"
